Goal: Navigation & Orientation: Find specific page/section

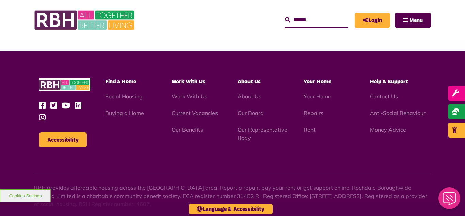
scroll to position [741, 0]
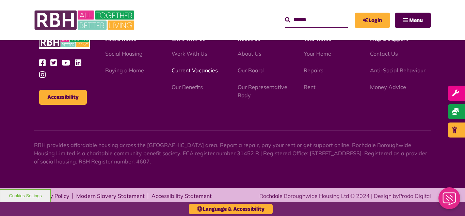
click at [190, 71] on link "Current Vacancies" at bounding box center [195, 70] width 46 height 7
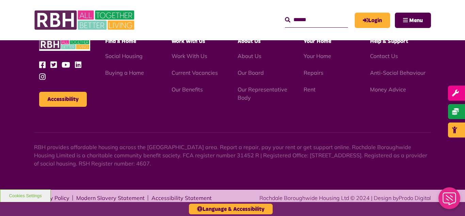
scroll to position [1125, 0]
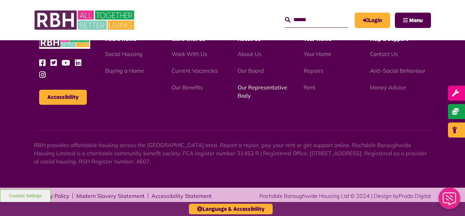
click at [256, 89] on link "Our Representative Body" at bounding box center [263, 91] width 50 height 15
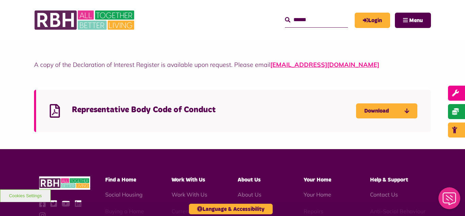
scroll to position [1866, 0]
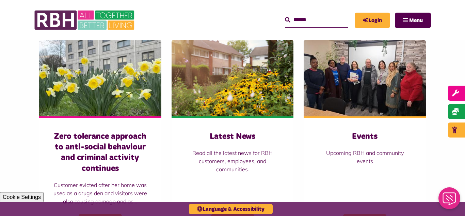
scroll to position [477, 0]
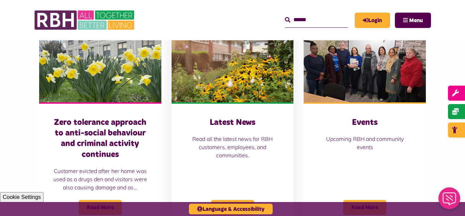
click at [247, 65] on img at bounding box center [233, 64] width 122 height 76
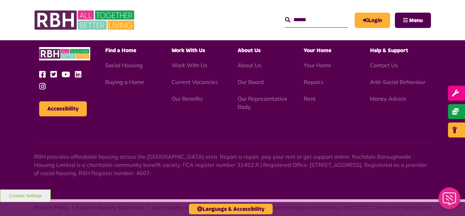
scroll to position [741, 0]
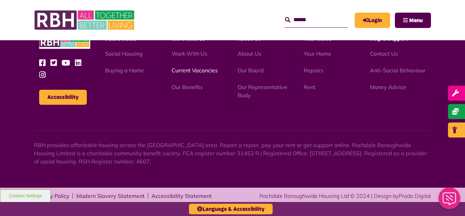
click at [188, 72] on link "Current Vacancies" at bounding box center [195, 70] width 46 height 7
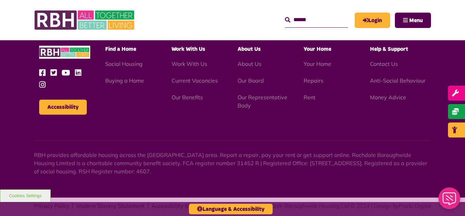
scroll to position [1125, 0]
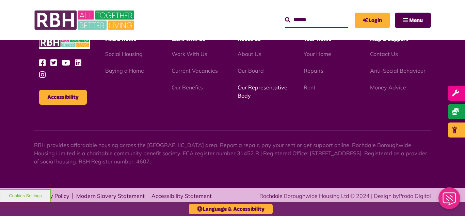
click at [250, 88] on link "Our Representative Body" at bounding box center [263, 91] width 50 height 15
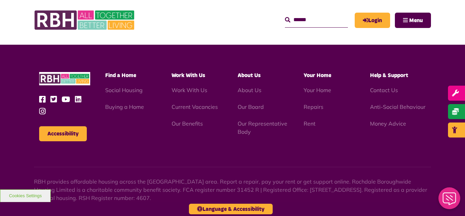
scroll to position [1977, 0]
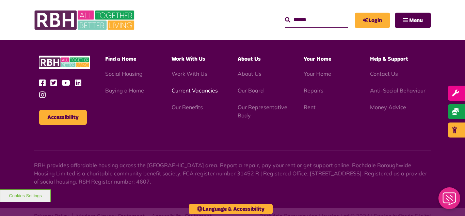
click at [192, 87] on link "Current Vacancies" at bounding box center [195, 90] width 46 height 7
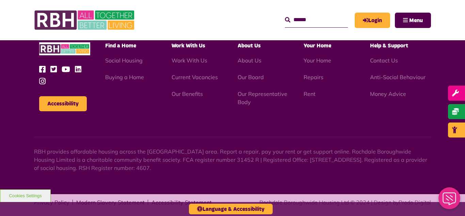
scroll to position [1125, 0]
